Goal: Transaction & Acquisition: Purchase product/service

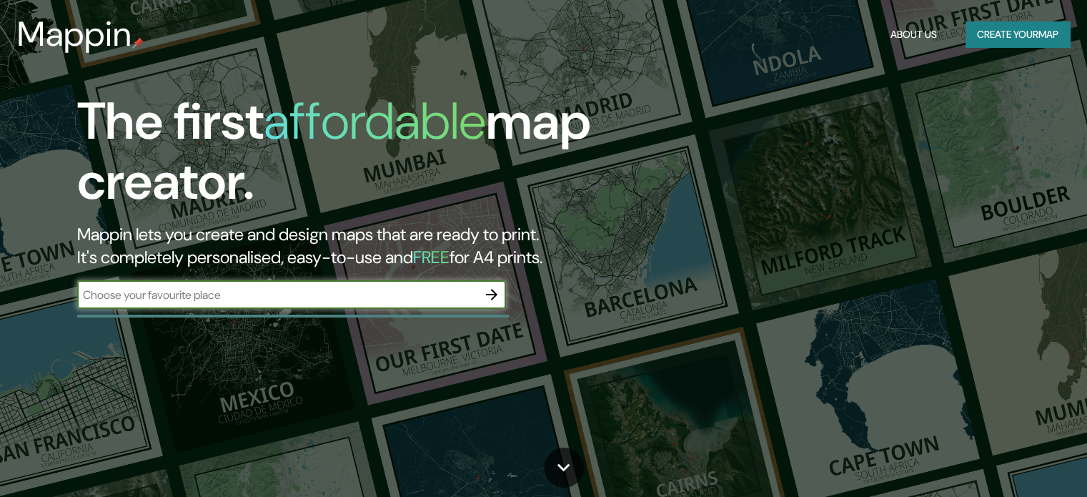
click at [327, 287] on input "text" at bounding box center [277, 295] width 400 height 16
type input "punta de choros"
click at [492, 296] on icon "button" at bounding box center [491, 294] width 17 height 17
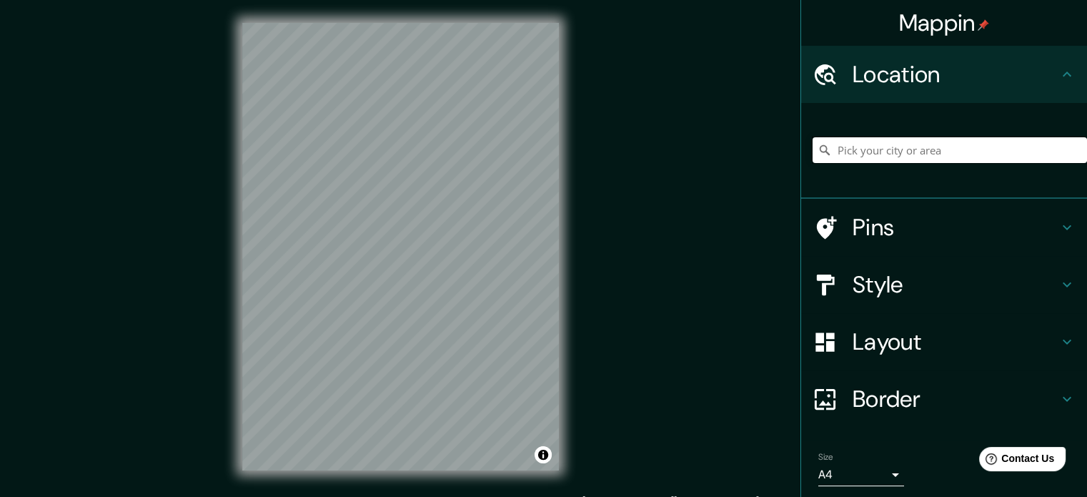
click at [904, 140] on input "Pick your city or area" at bounding box center [949, 150] width 274 height 26
click at [898, 150] on input "Caleta [GEOGRAPHIC_DATA], [GEOGRAPHIC_DATA], [GEOGRAPHIC_DATA] 1780000, [GEOGRA…" at bounding box center [949, 150] width 274 height 26
click at [899, 151] on input "Caleta [GEOGRAPHIC_DATA], [GEOGRAPHIC_DATA], [GEOGRAPHIC_DATA] 1780000, [GEOGRA…" at bounding box center [949, 150] width 274 height 26
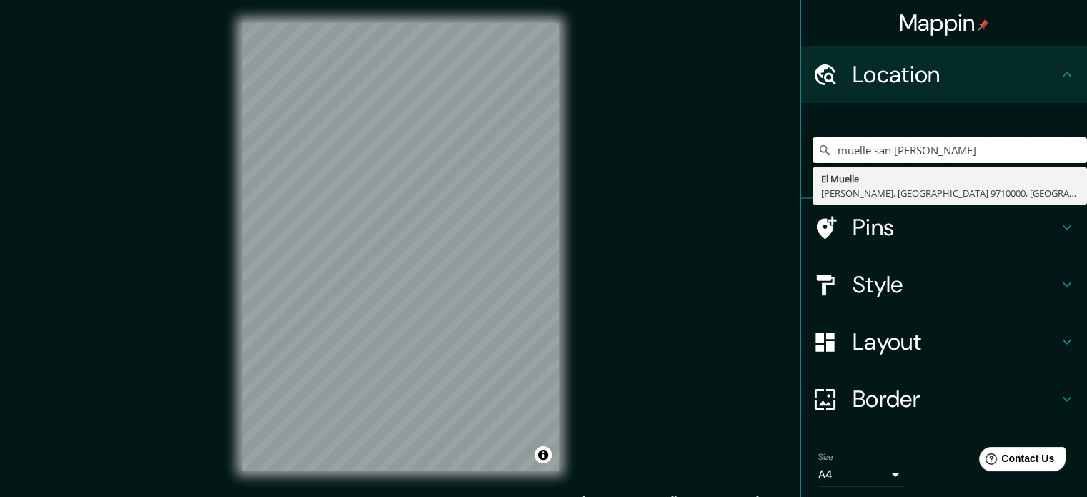
type input "muelle san [PERSON_NAME]"
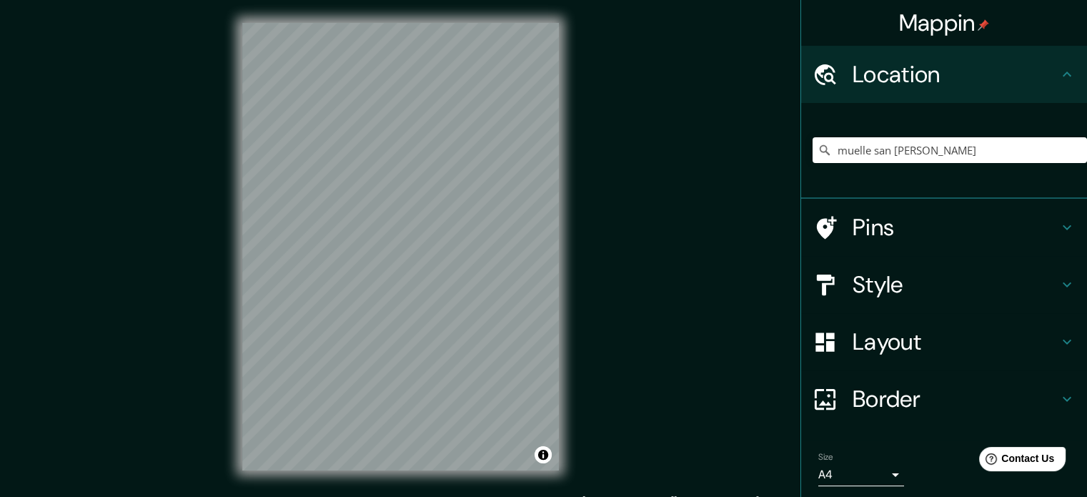
click at [646, 242] on div "Mappin Location [GEOGRAPHIC_DATA][PERSON_NAME] [GEOGRAPHIC_DATA][PERSON_NAME], …" at bounding box center [543, 258] width 1087 height 516
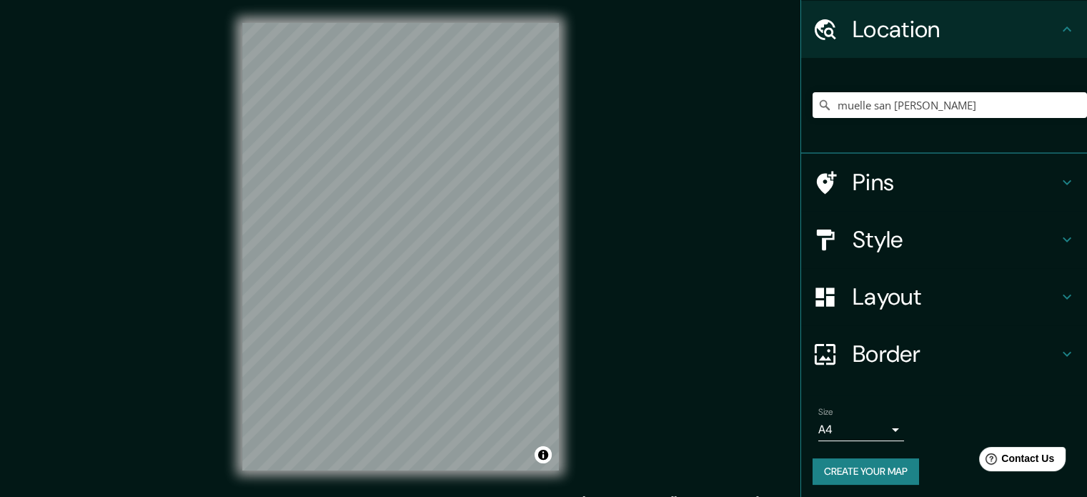
scroll to position [49, 0]
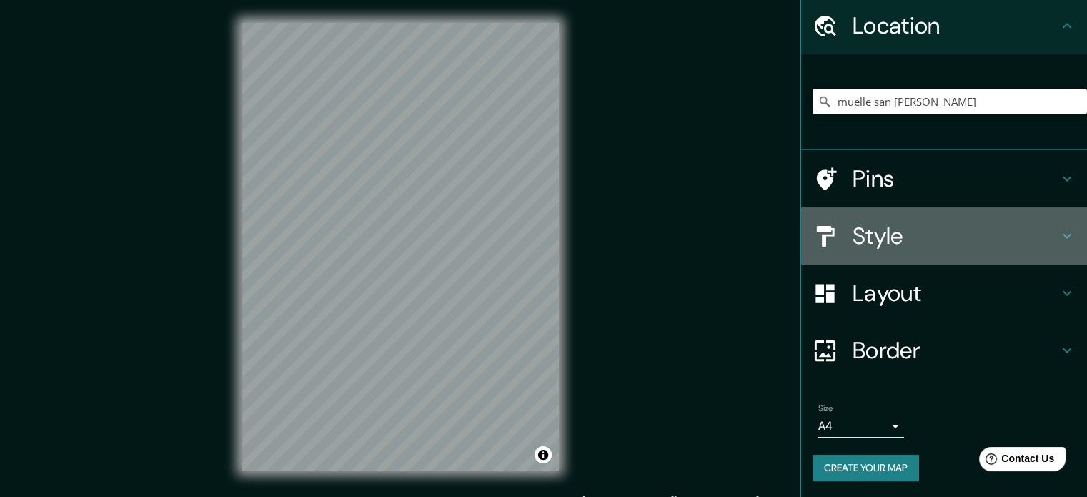
click at [887, 228] on h4 "Style" at bounding box center [955, 236] width 206 height 29
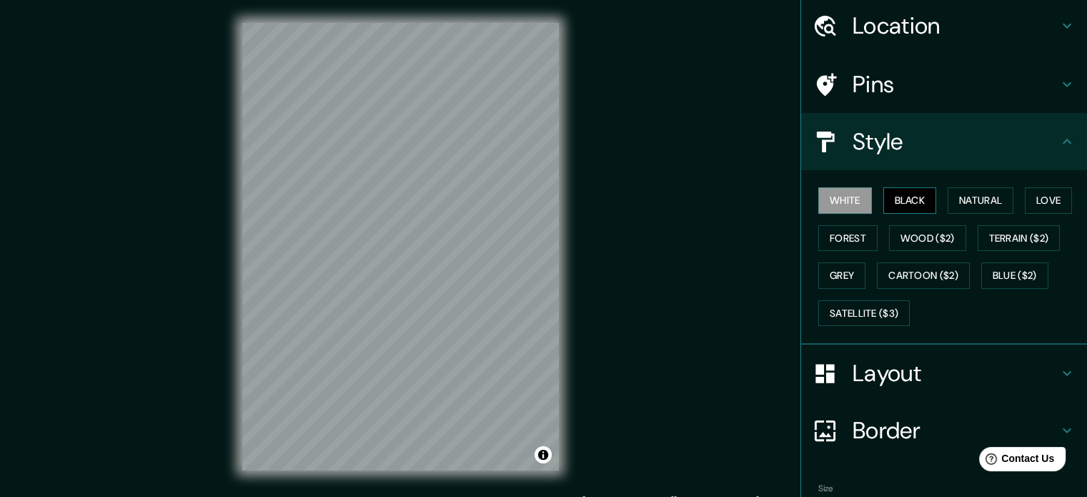
click at [903, 192] on button "Black" at bounding box center [910, 200] width 54 height 26
click at [971, 208] on button "Natural" at bounding box center [980, 200] width 66 height 26
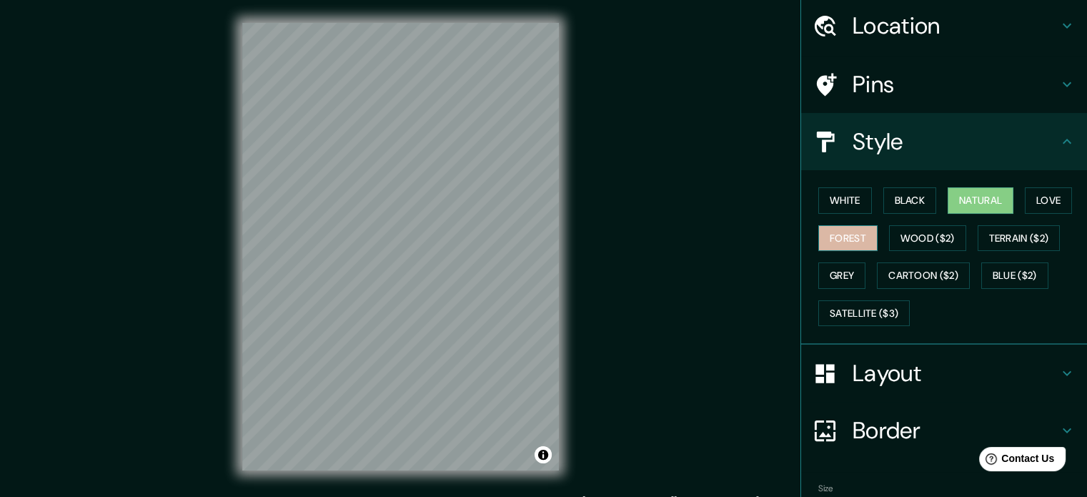
click at [846, 237] on button "Forest" at bounding box center [847, 238] width 59 height 26
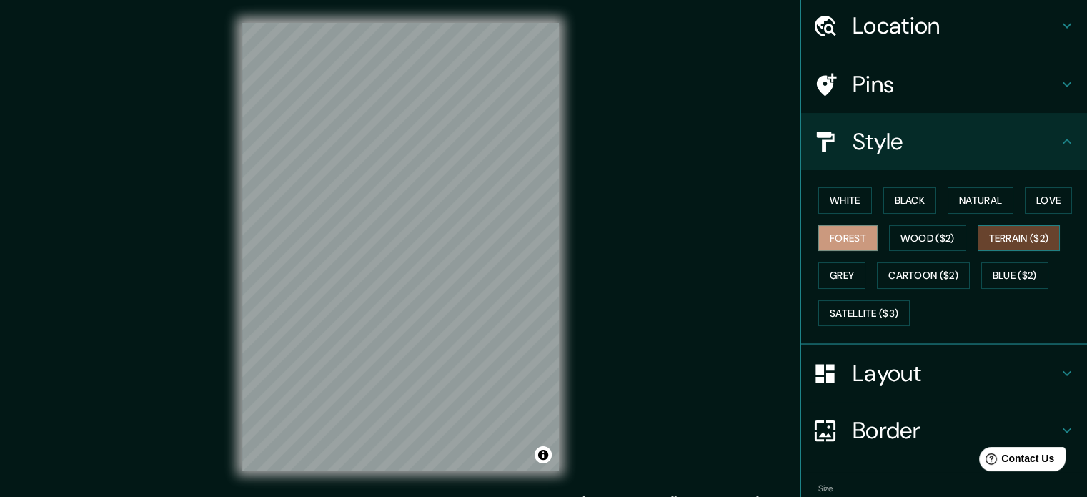
click at [1012, 242] on button "Terrain ($2)" at bounding box center [1019, 238] width 83 height 26
click at [906, 279] on button "Cartoon ($2)" at bounding box center [923, 275] width 93 height 26
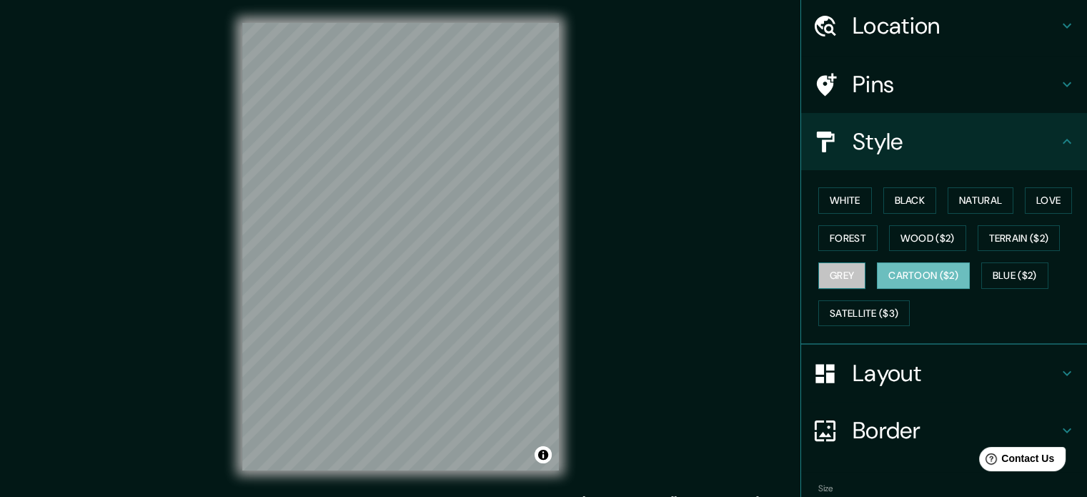
click at [835, 272] on button "Grey" at bounding box center [841, 275] width 47 height 26
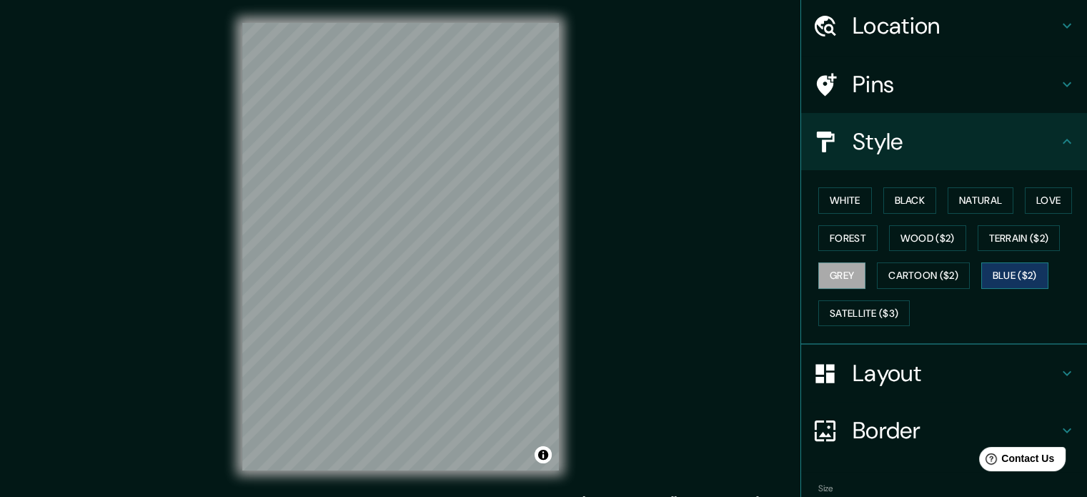
drag, startPoint x: 1013, startPoint y: 252, endPoint x: 1014, endPoint y: 265, distance: 12.9
click at [1013, 254] on div "White Black Natural Love Forest Wood ($2) Terrain ($2) Grey Cartoon ($2) Blue (…" at bounding box center [949, 256] width 274 height 150
click at [1016, 277] on button "Blue ($2)" at bounding box center [1014, 275] width 67 height 26
click at [883, 334] on div "White Black Natural Love Forest Wood ($2) Terrain ($2) Grey Cartoon ($2) Blue (…" at bounding box center [944, 257] width 286 height 174
click at [880, 320] on button "Satellite ($3)" at bounding box center [863, 313] width 91 height 26
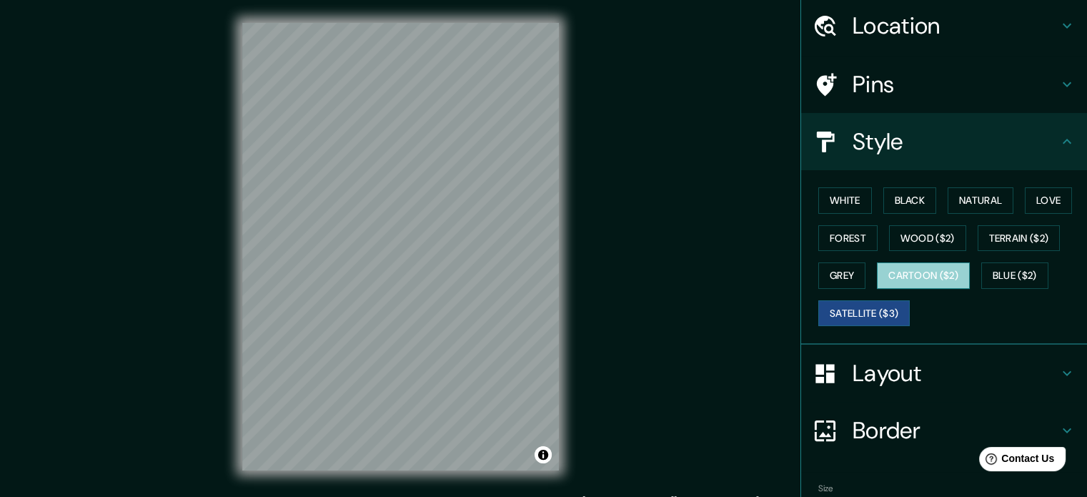
click at [950, 272] on button "Cartoon ($2)" at bounding box center [923, 275] width 93 height 26
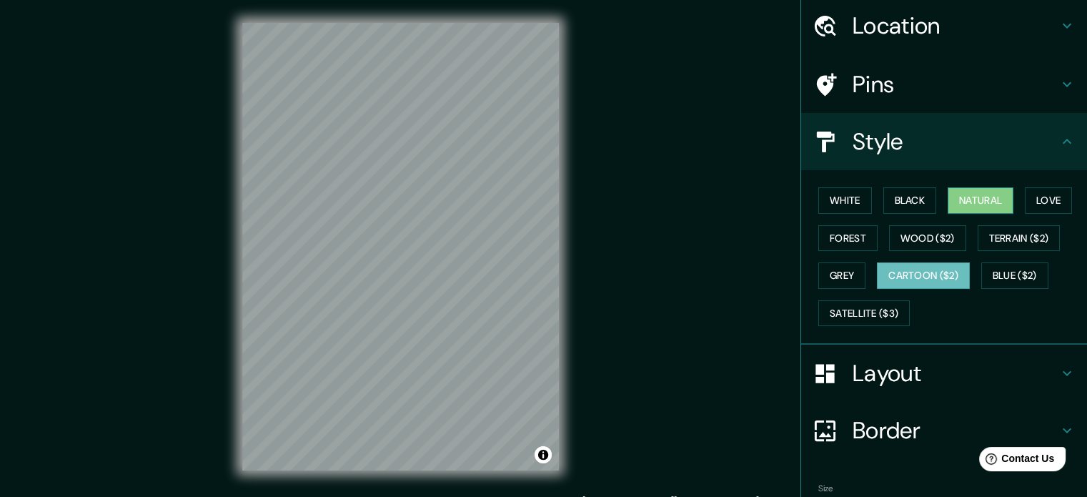
click at [966, 205] on button "Natural" at bounding box center [980, 200] width 66 height 26
click at [913, 389] on div "Layout" at bounding box center [944, 372] width 286 height 57
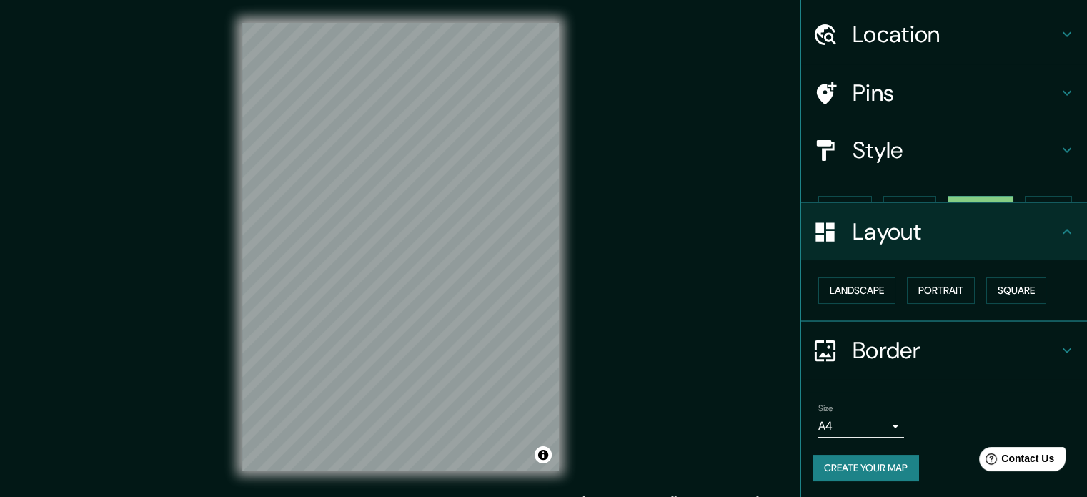
scroll to position [16, 0]
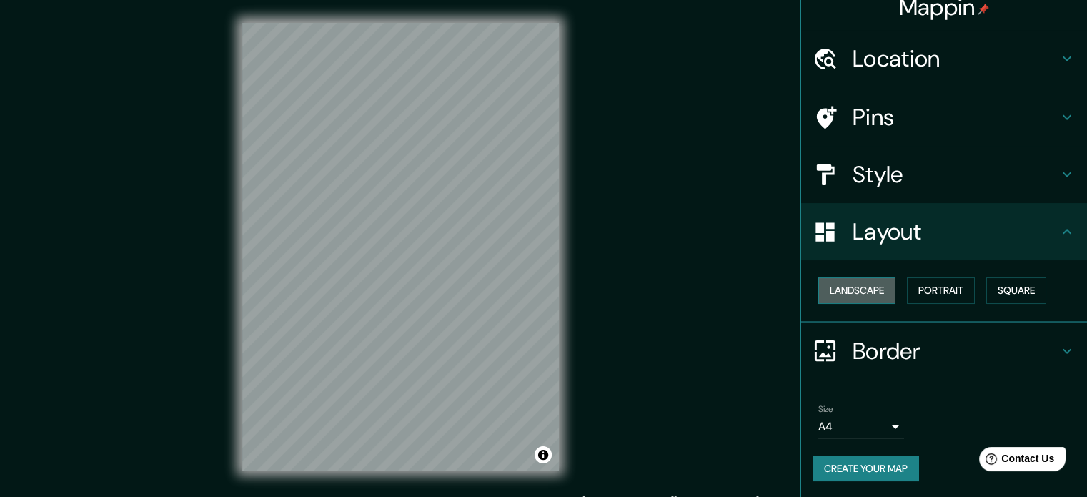
click at [877, 289] on button "Landscape" at bounding box center [856, 290] width 77 height 26
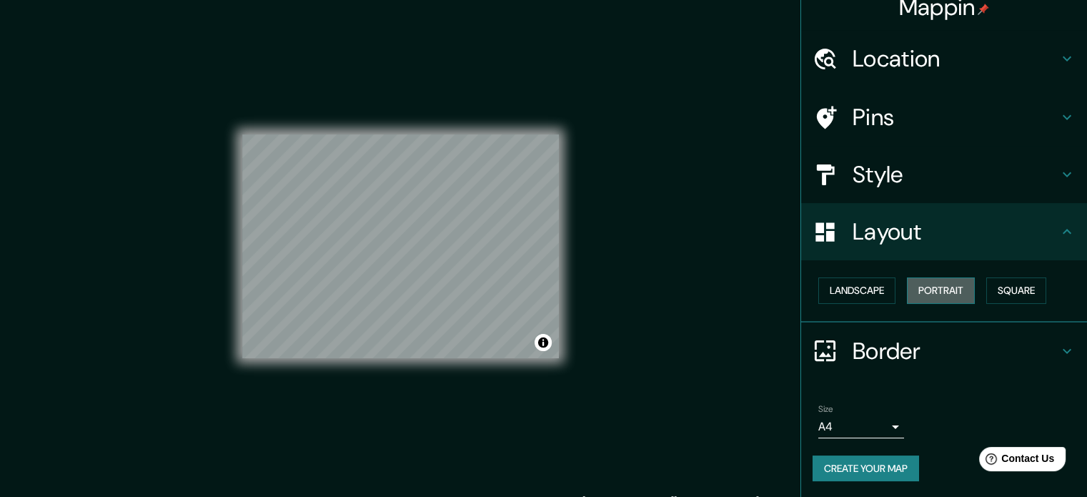
click at [948, 285] on button "Portrait" at bounding box center [941, 290] width 68 height 26
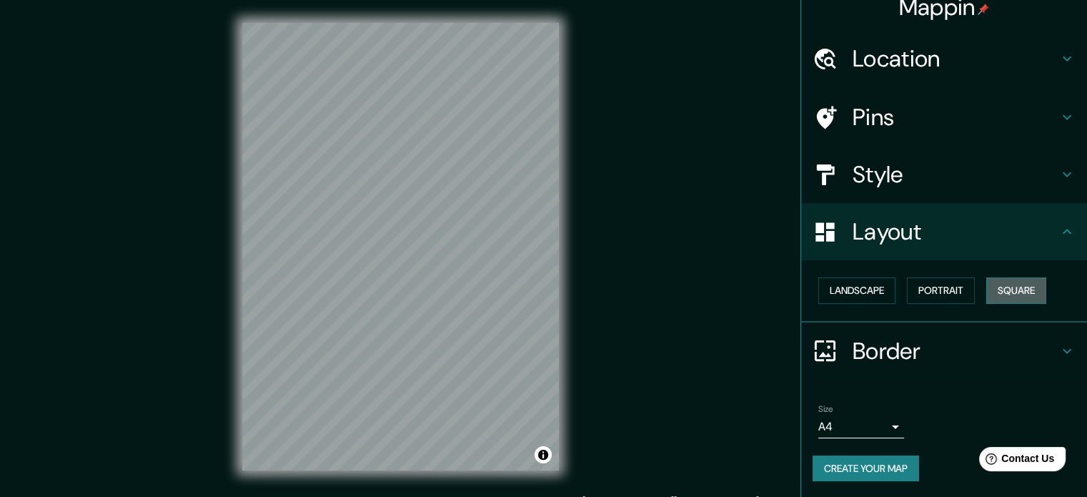
click at [1026, 296] on button "Square" at bounding box center [1016, 290] width 60 height 26
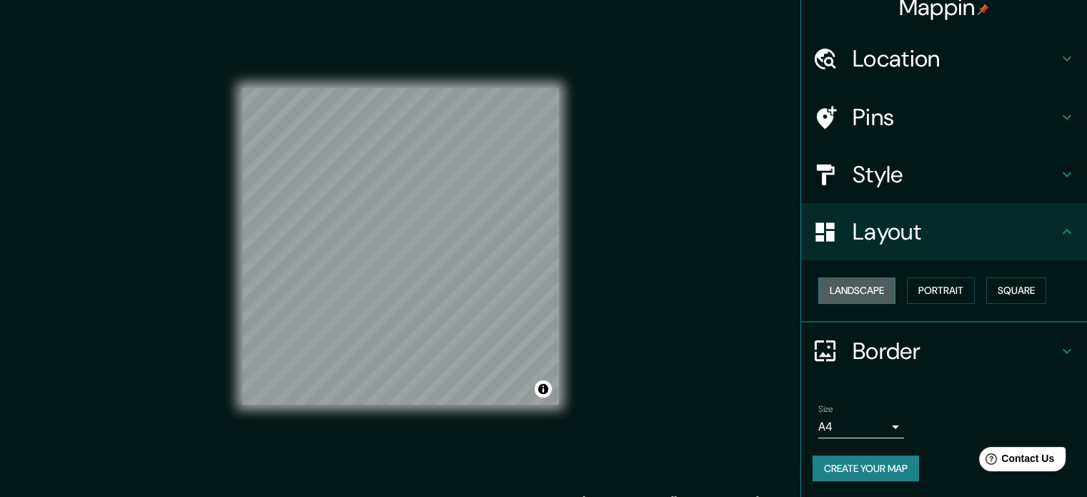
click at [852, 297] on button "Landscape" at bounding box center [856, 290] width 77 height 26
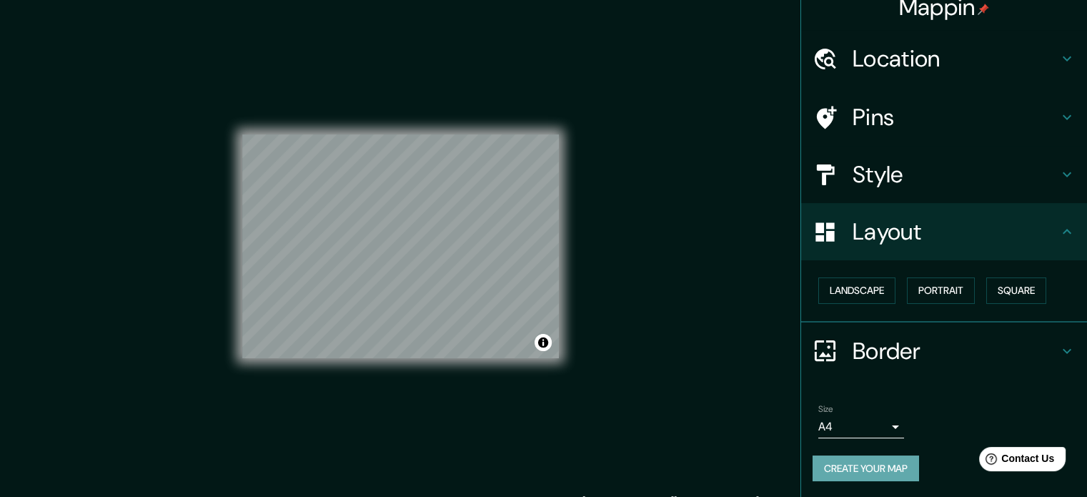
click at [880, 472] on button "Create your map" at bounding box center [865, 468] width 106 height 26
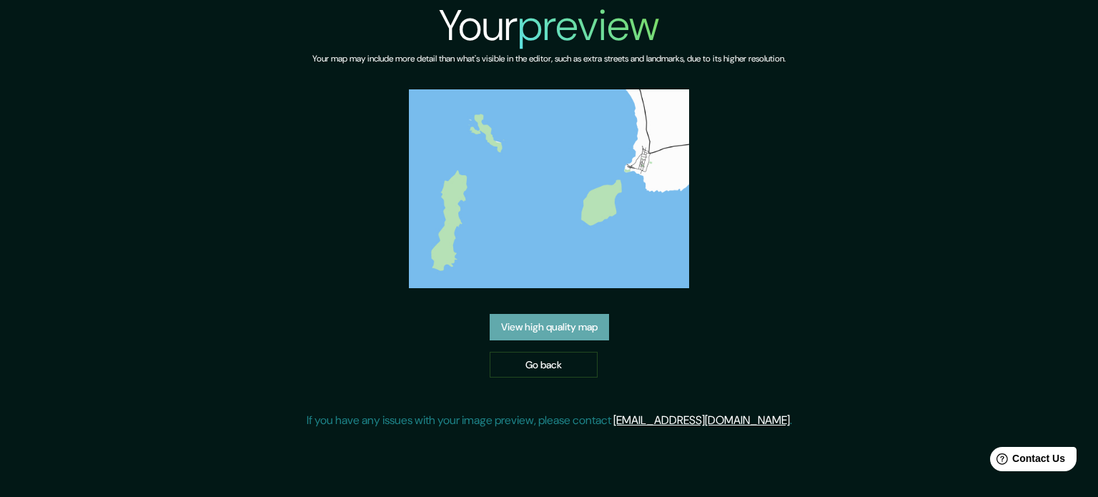
click at [520, 334] on link "View high quality map" at bounding box center [548, 327] width 119 height 26
